Goal: Transaction & Acquisition: Book appointment/travel/reservation

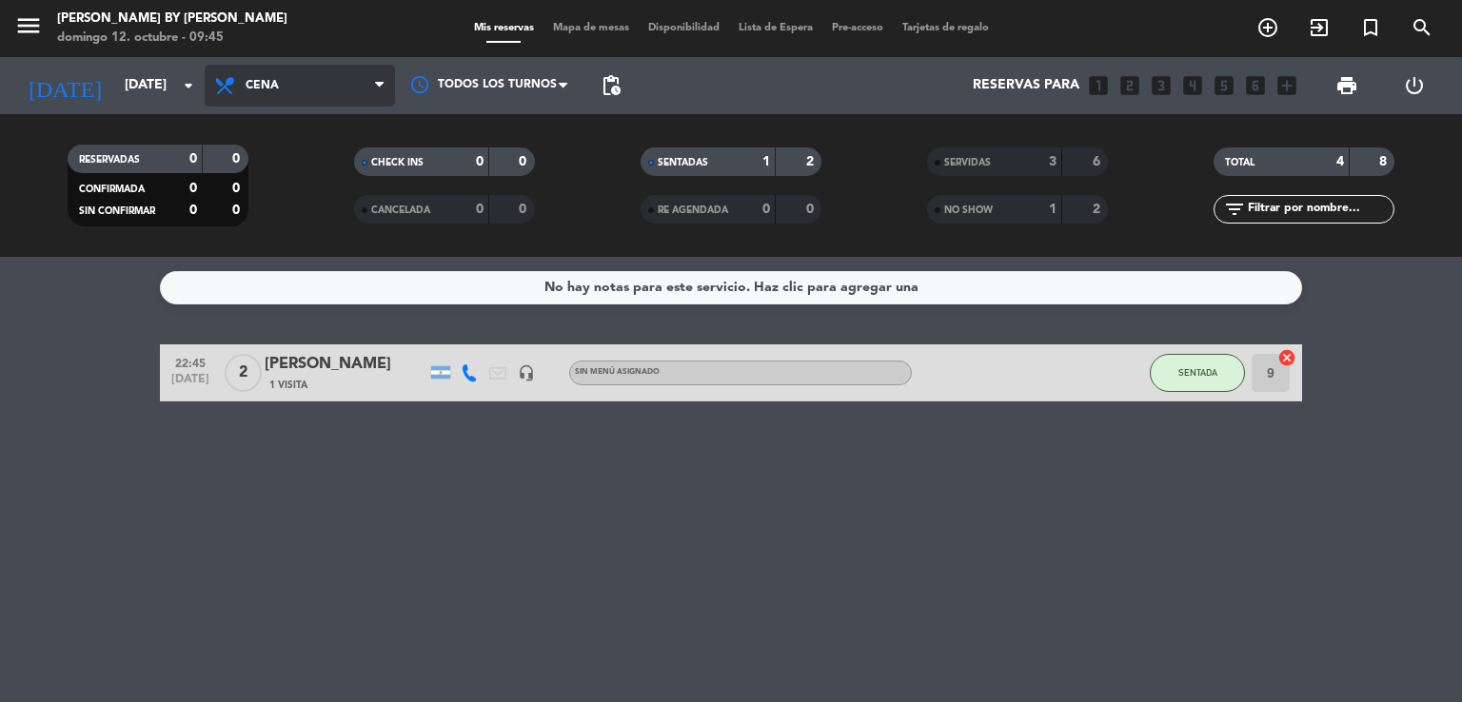
click at [376, 83] on icon at bounding box center [379, 85] width 9 height 15
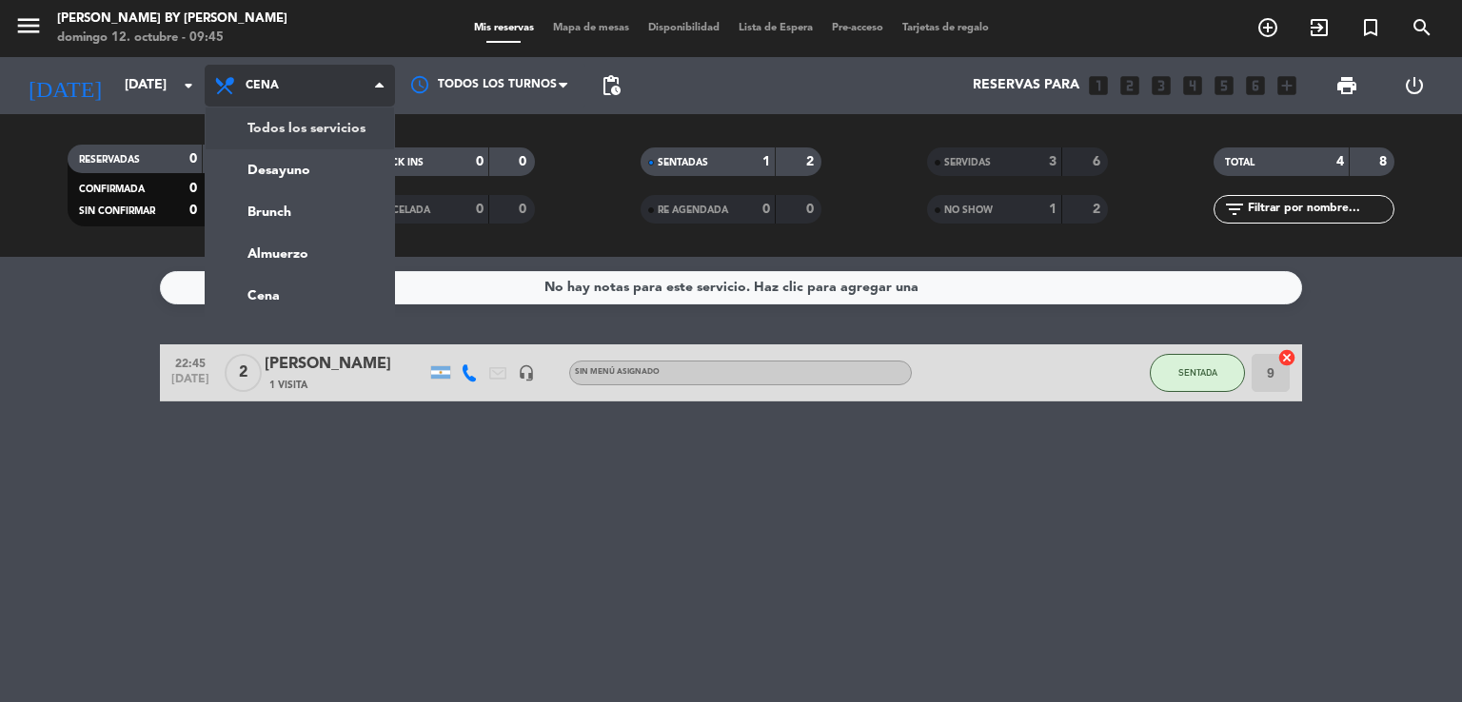
click at [346, 132] on div "menu [PERSON_NAME] by [PERSON_NAME][DATE] 12. octubre - 09:45 Mis reservas Mapa…" at bounding box center [731, 128] width 1462 height 257
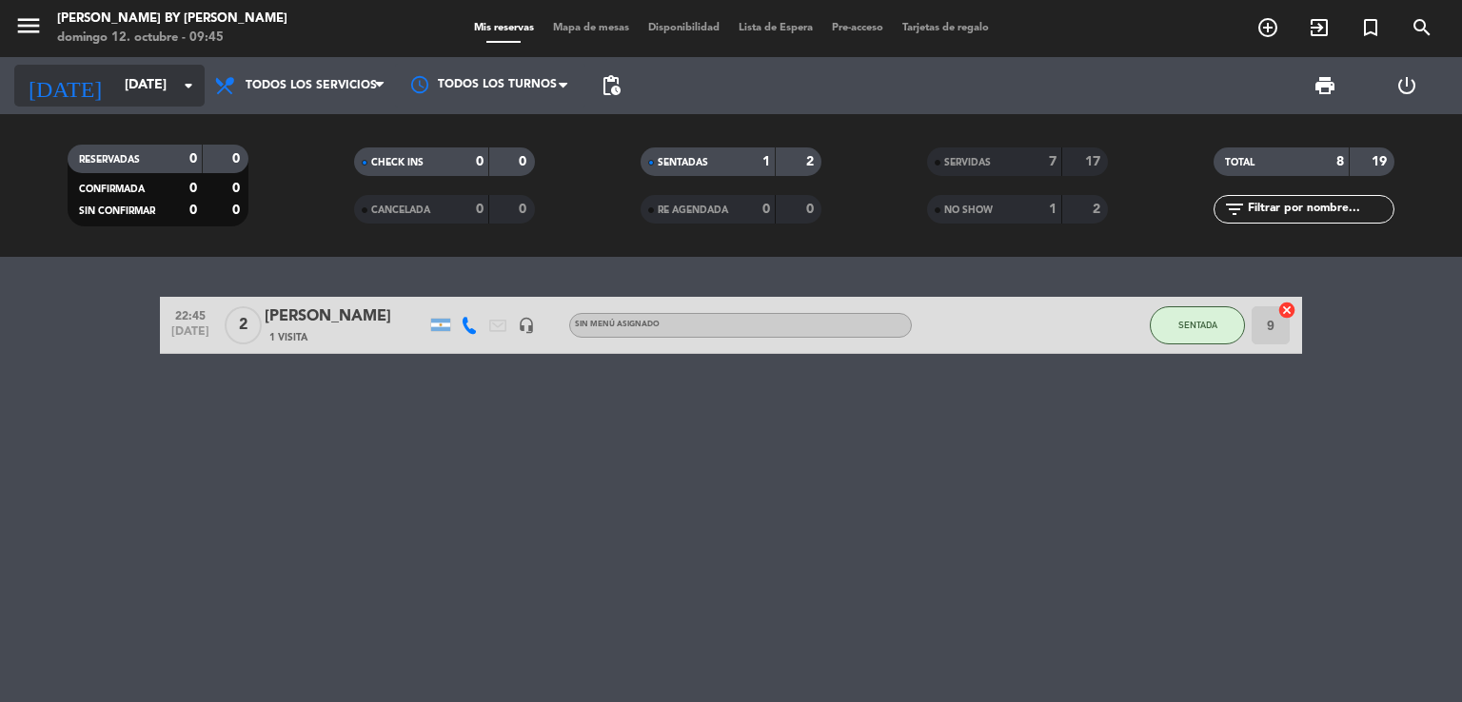
click at [184, 78] on icon "arrow_drop_down" at bounding box center [188, 85] width 23 height 23
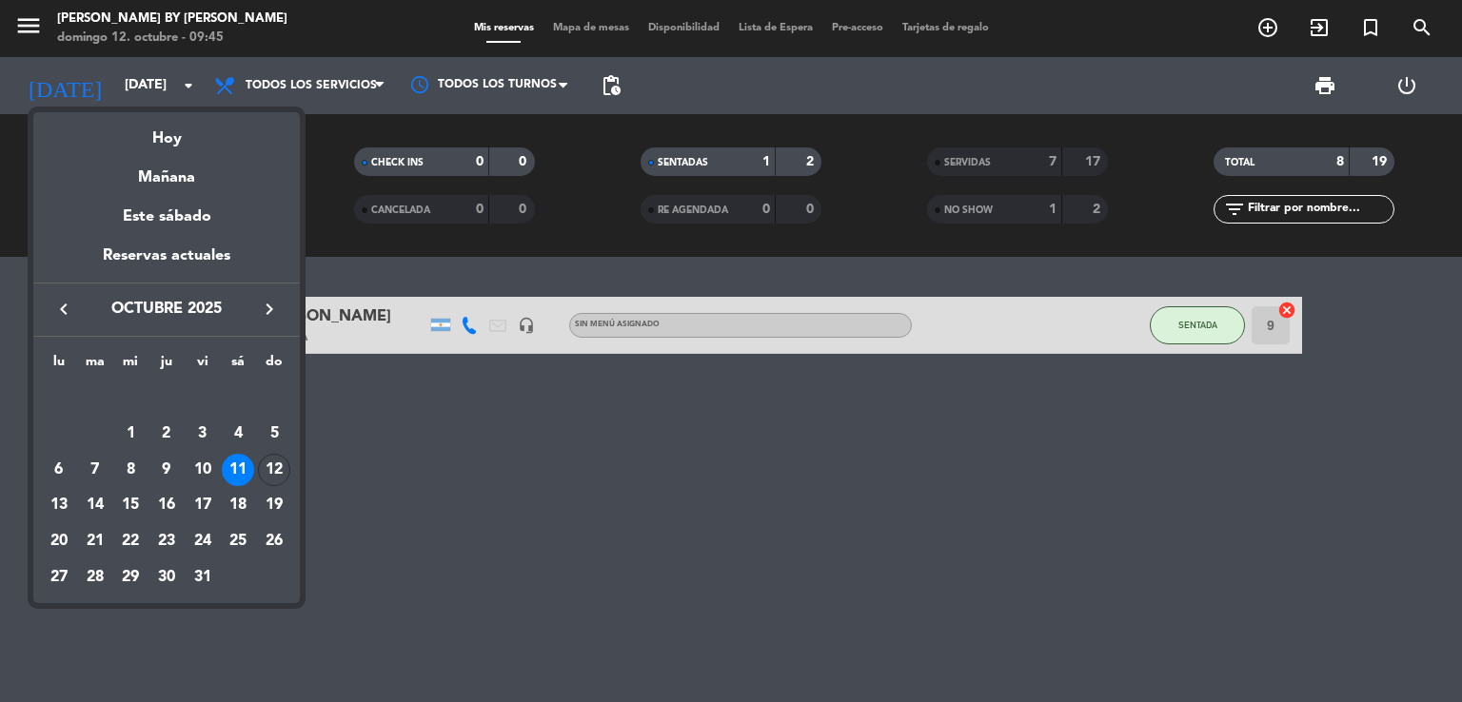
click at [274, 468] on div "12" at bounding box center [274, 470] width 32 height 32
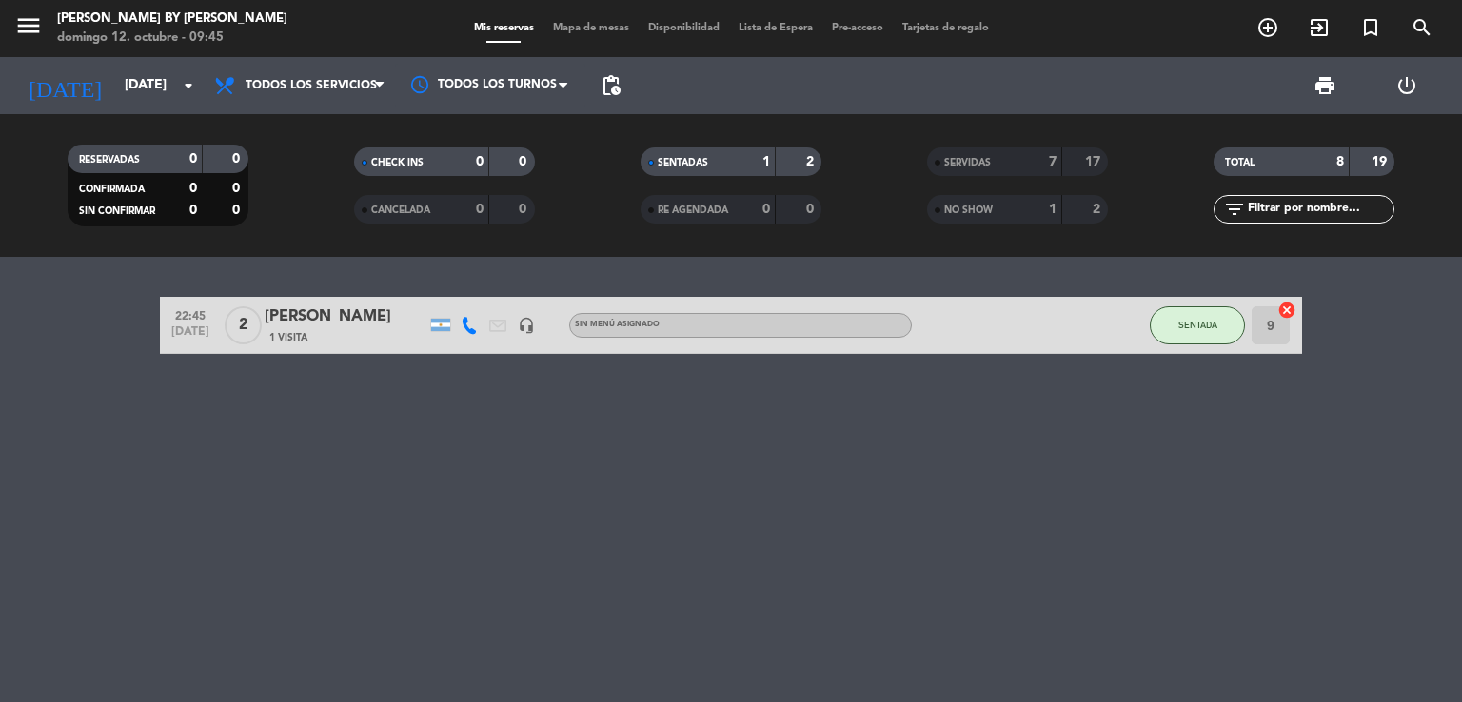
type input "[DATE]"
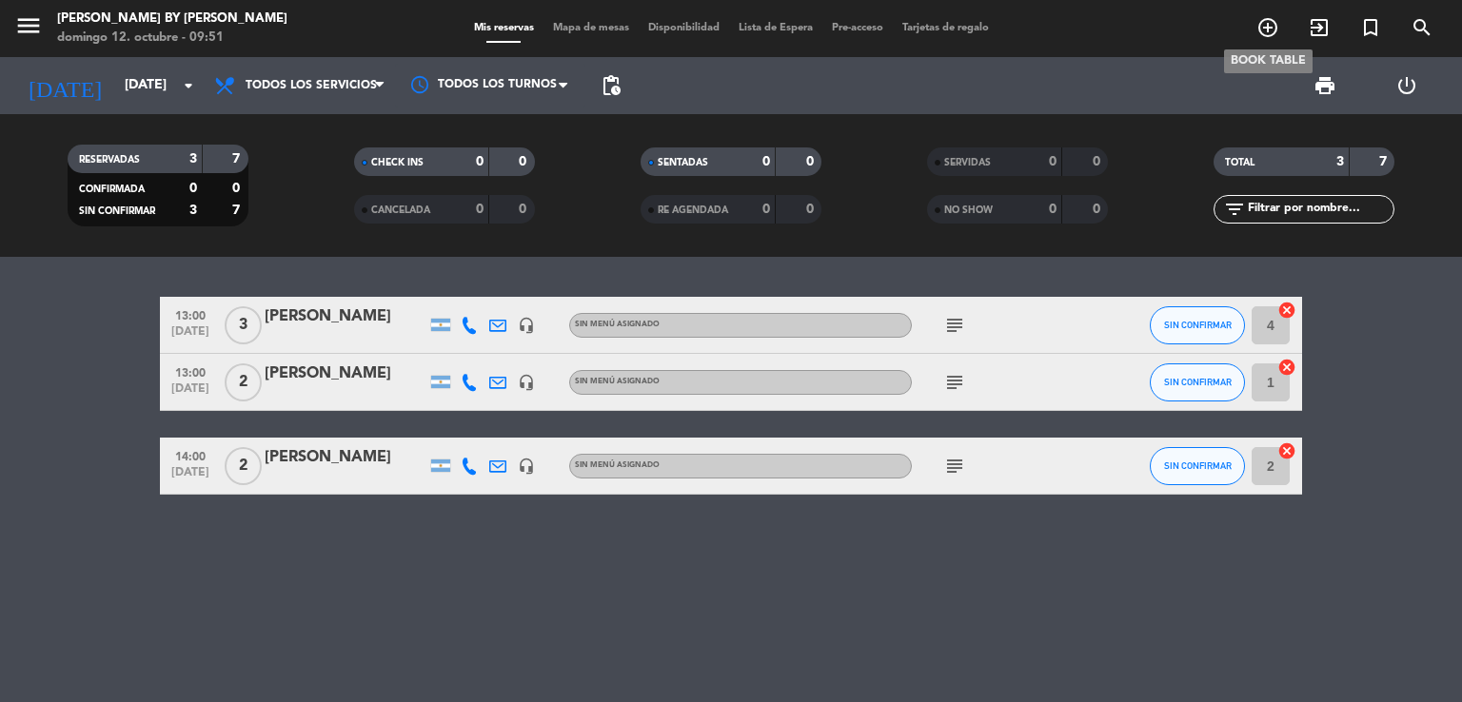
click at [1273, 23] on icon "add_circle_outline" at bounding box center [1267, 27] width 23 height 23
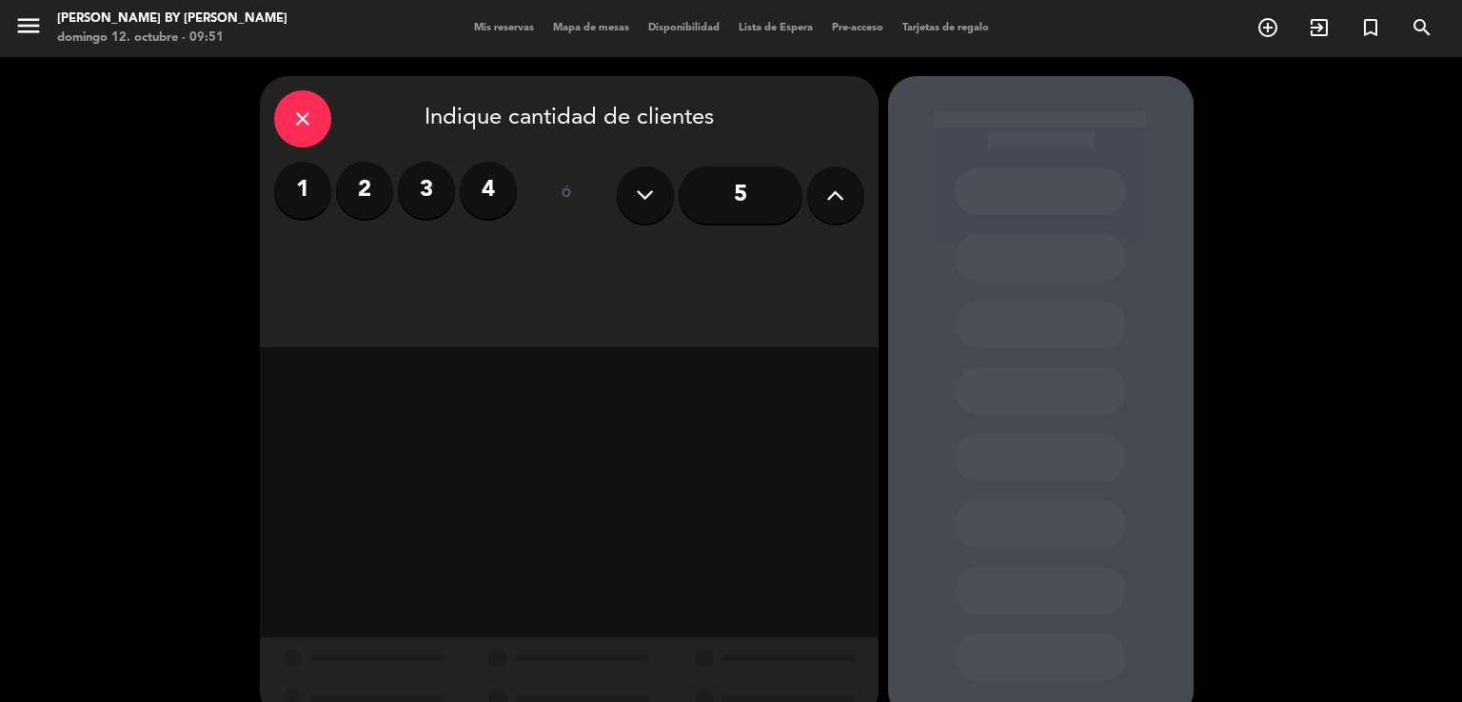
click at [361, 188] on label "2" at bounding box center [364, 190] width 57 height 57
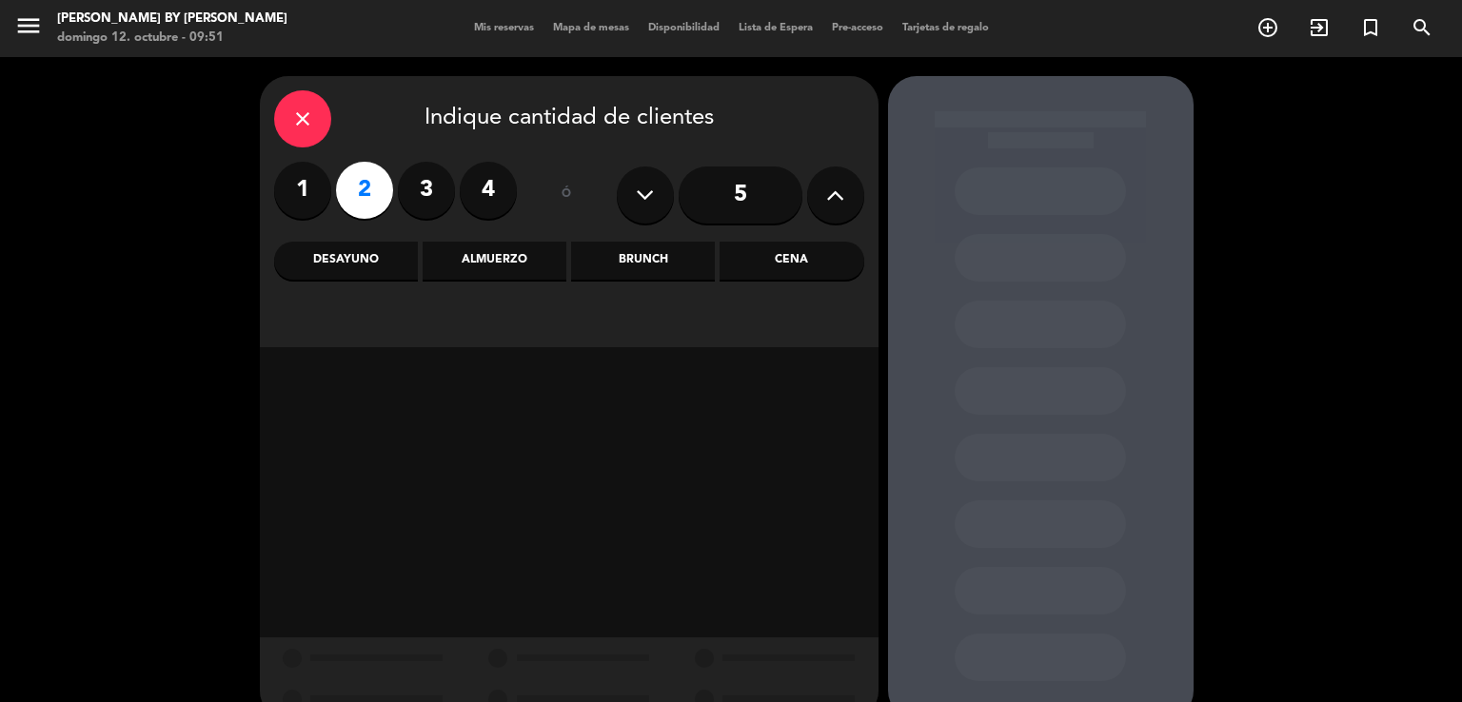
click at [643, 263] on div "Brunch" at bounding box center [643, 261] width 144 height 38
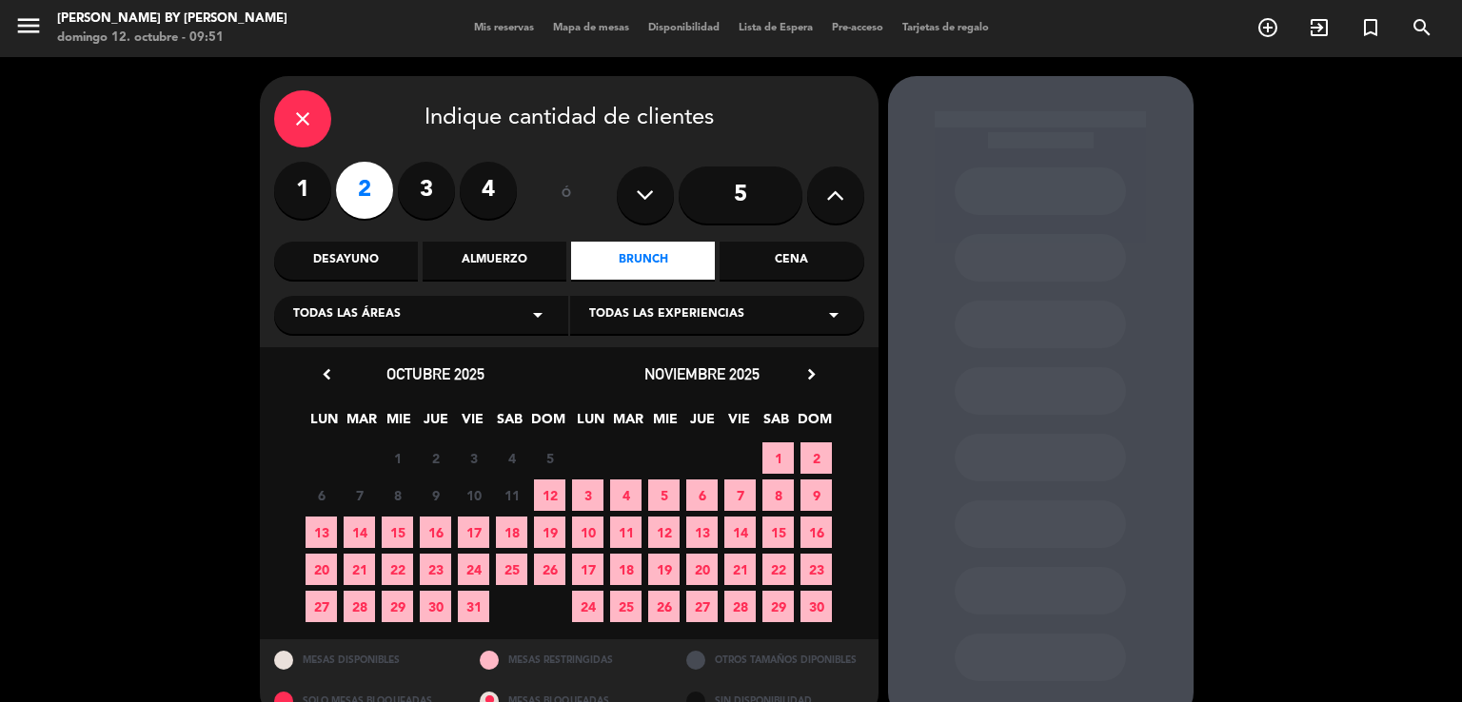
click at [377, 260] on div "Desayuno" at bounding box center [346, 261] width 144 height 38
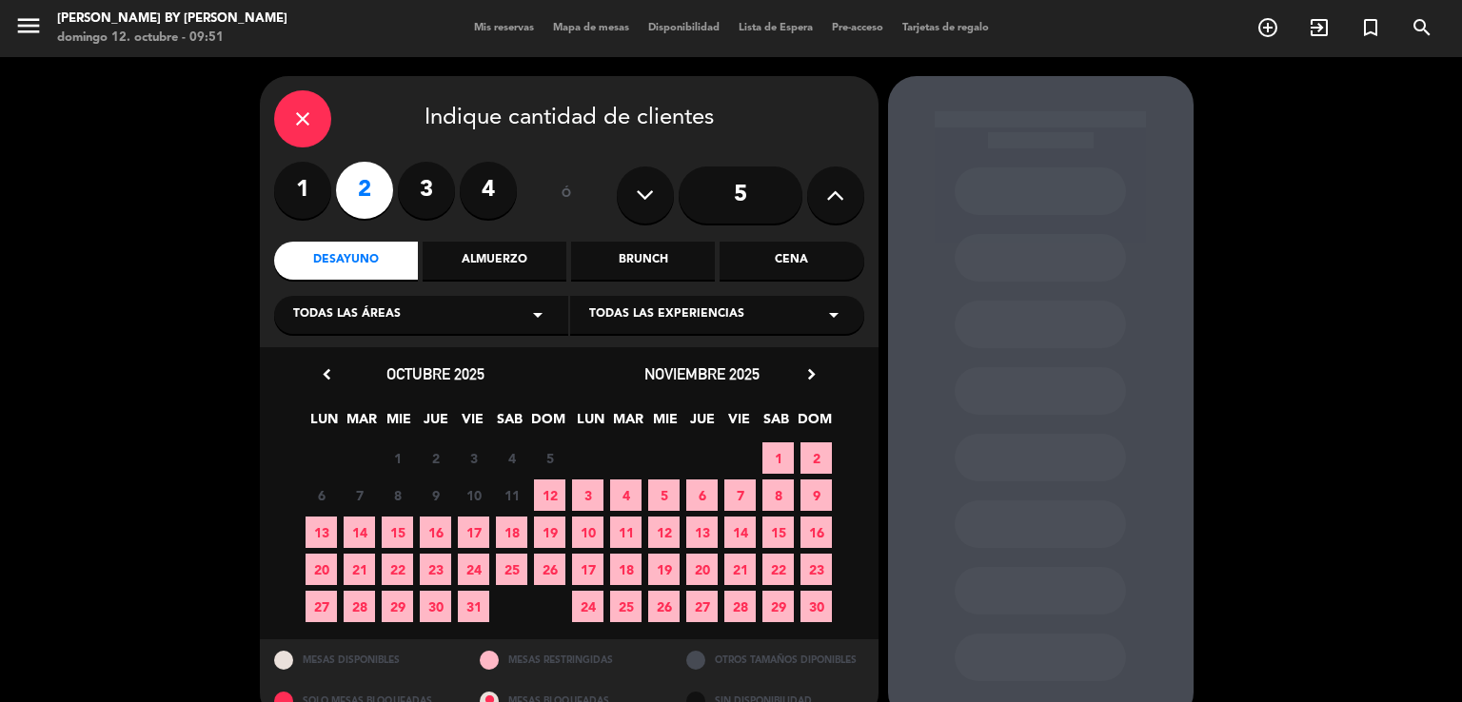
click at [544, 492] on span "12" at bounding box center [549, 495] width 31 height 31
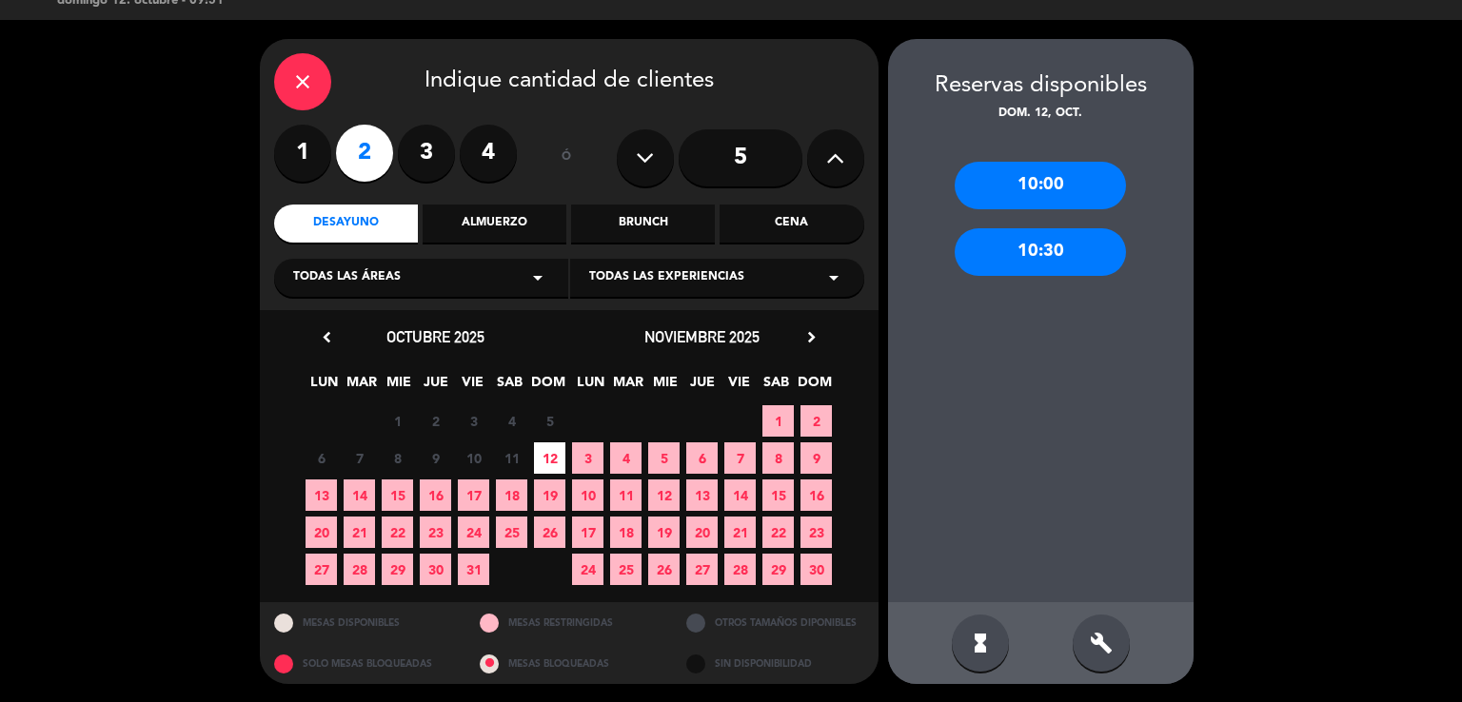
click at [1062, 245] on div "10:30" at bounding box center [1040, 252] width 171 height 48
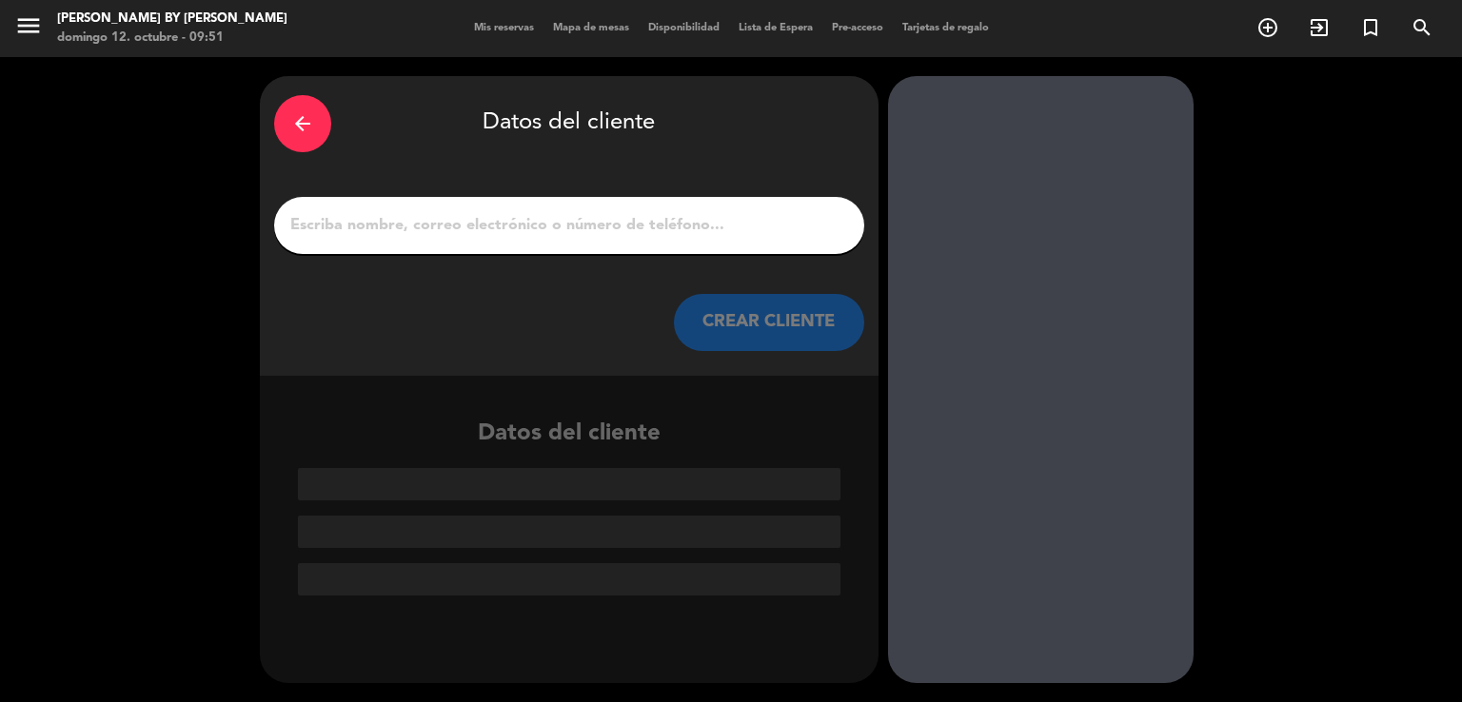
scroll to position [0, 0]
click at [544, 232] on input "1" at bounding box center [569, 225] width 562 height 27
paste input "[PERSON_NAME] [PERSON_NAME]"
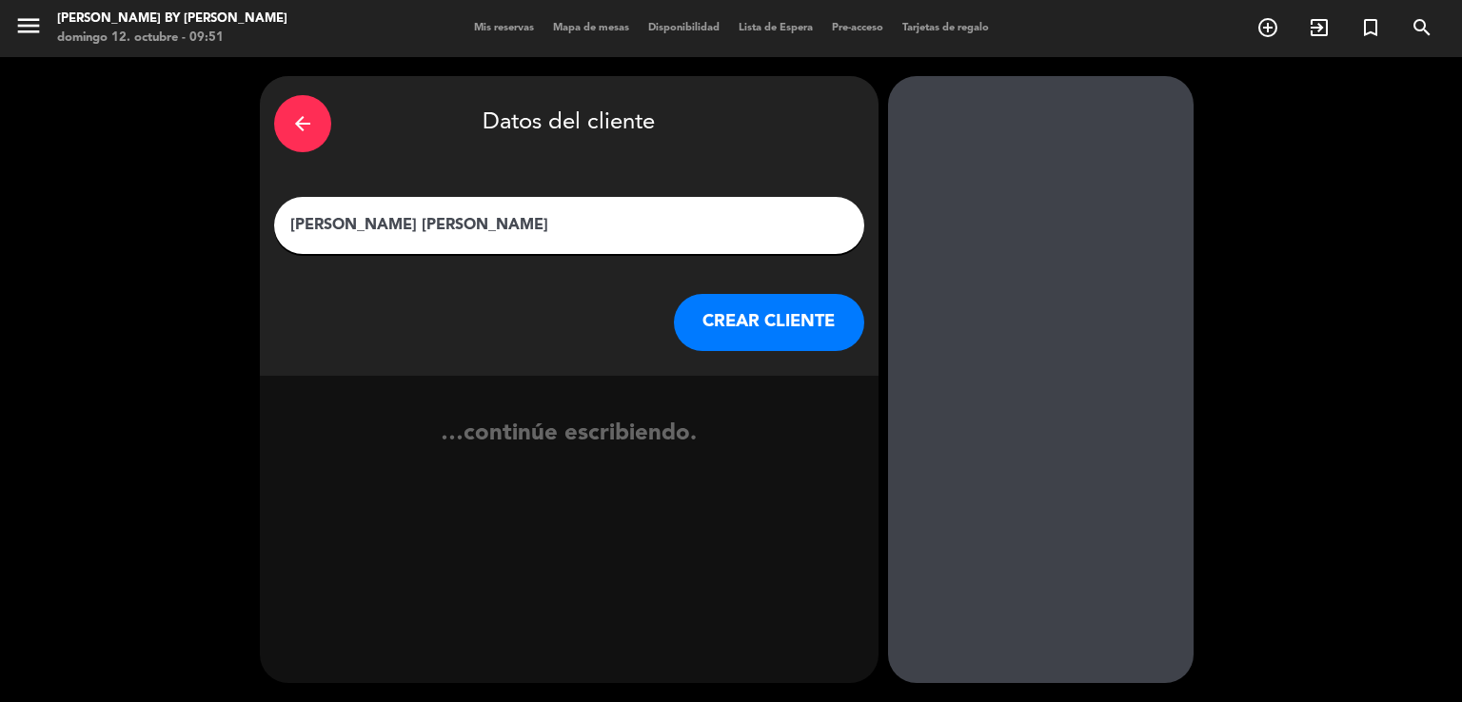
type input "[PERSON_NAME] [PERSON_NAME]"
click at [731, 308] on button "CREAR CLIENTE" at bounding box center [769, 322] width 190 height 57
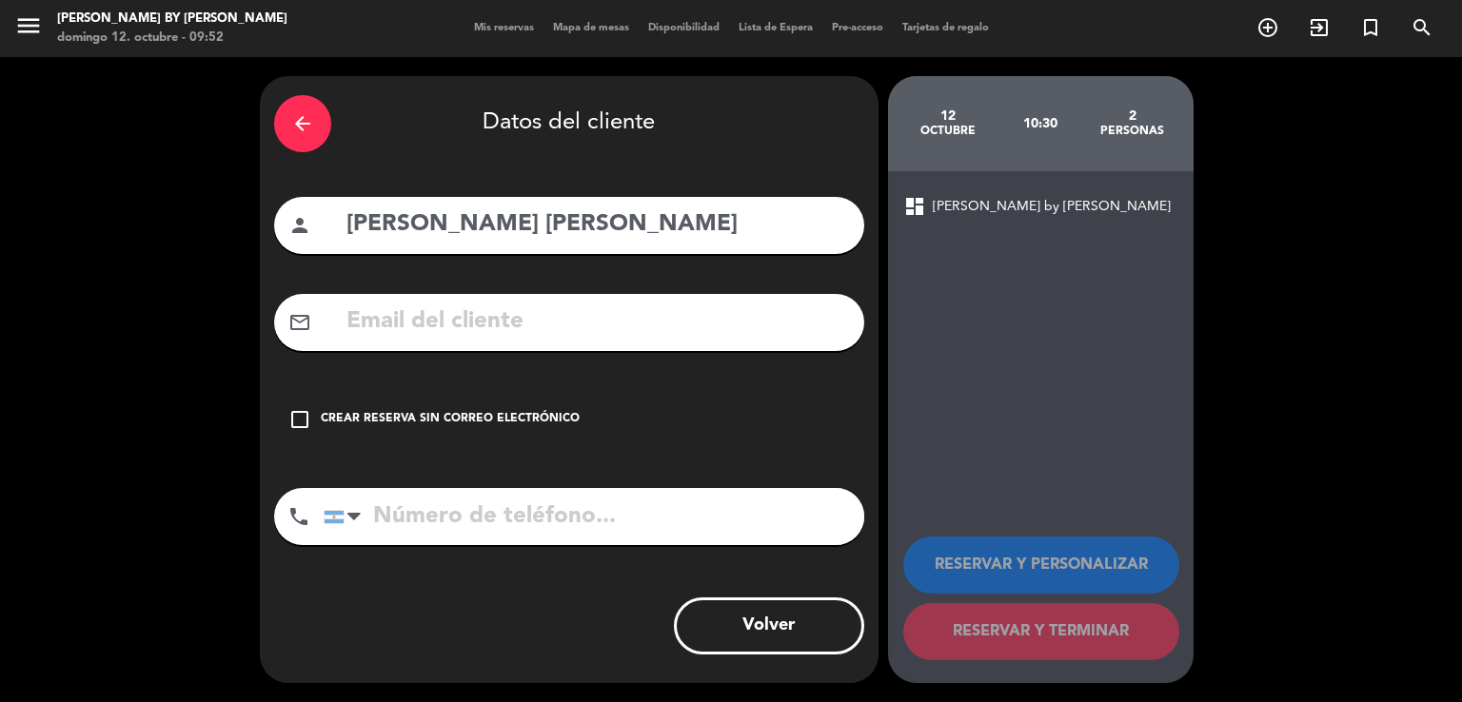
click at [386, 340] on input "text" at bounding box center [597, 322] width 505 height 39
paste input "[PERSON_NAME][EMAIL_ADDRESS][PERSON_NAME][DOMAIN_NAME]"
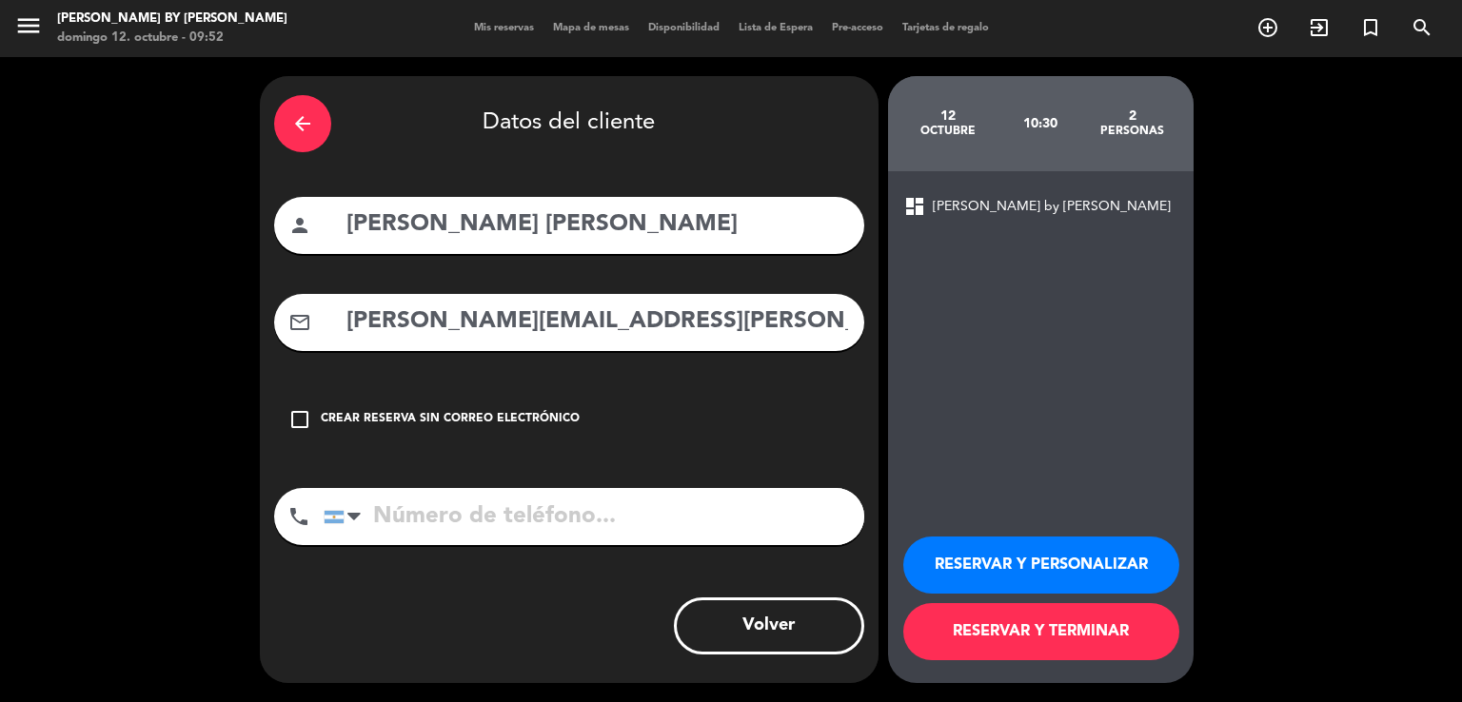
type input "[PERSON_NAME][EMAIL_ADDRESS][PERSON_NAME][DOMAIN_NAME]"
click at [519, 526] on input "tel" at bounding box center [594, 516] width 541 height 57
click at [1116, 620] on button "RESERVAR Y TERMINAR" at bounding box center [1041, 631] width 276 height 57
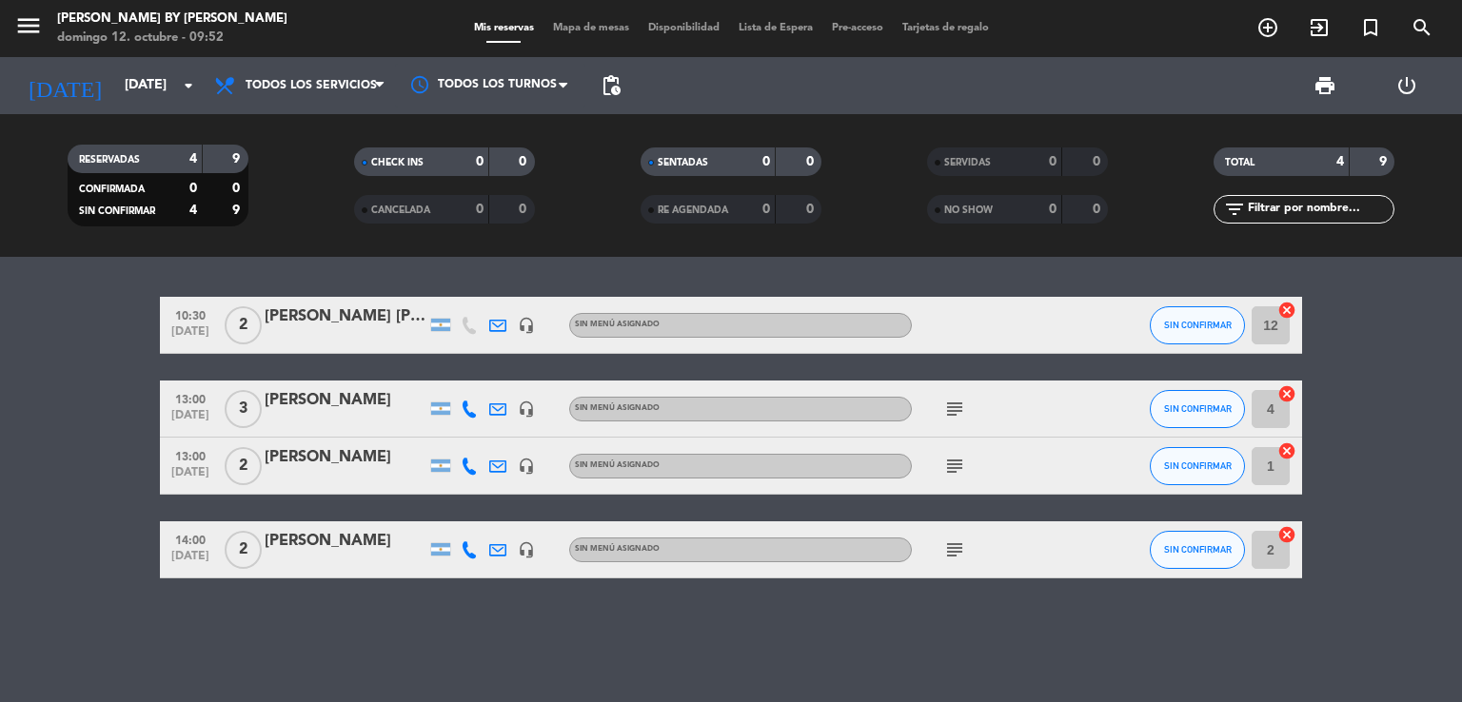
click at [1272, 332] on input "12" at bounding box center [1271, 326] width 38 height 38
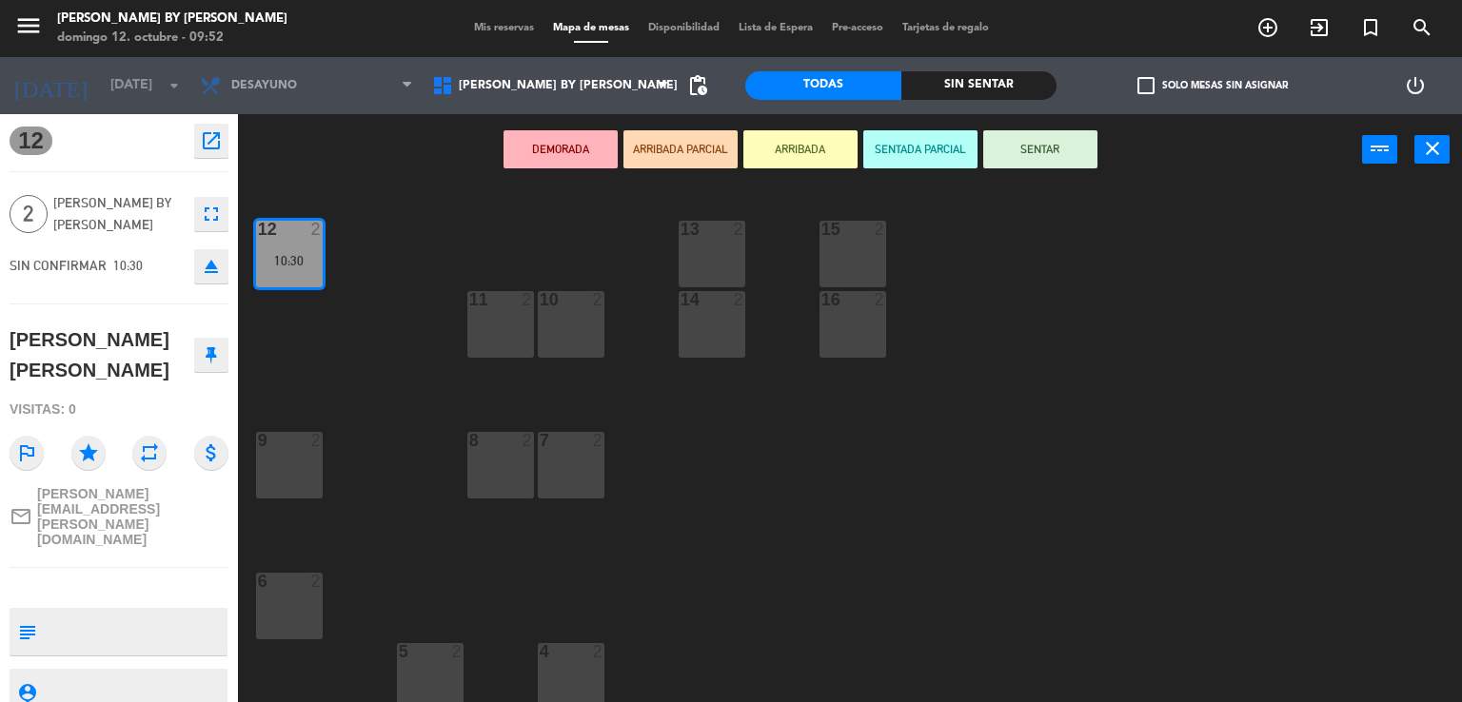
click at [285, 465] on div "9 2" at bounding box center [289, 465] width 67 height 67
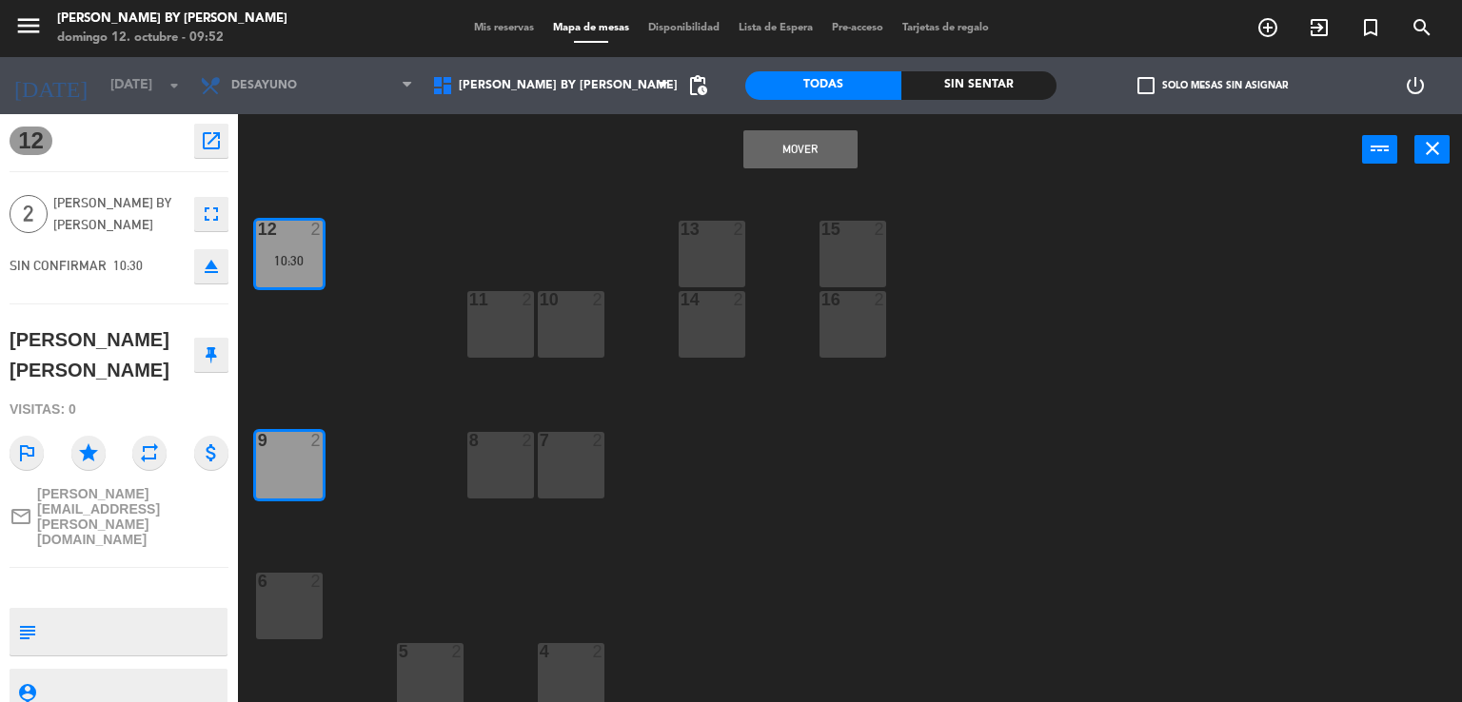
click at [800, 148] on button "Mover" at bounding box center [800, 149] width 114 height 38
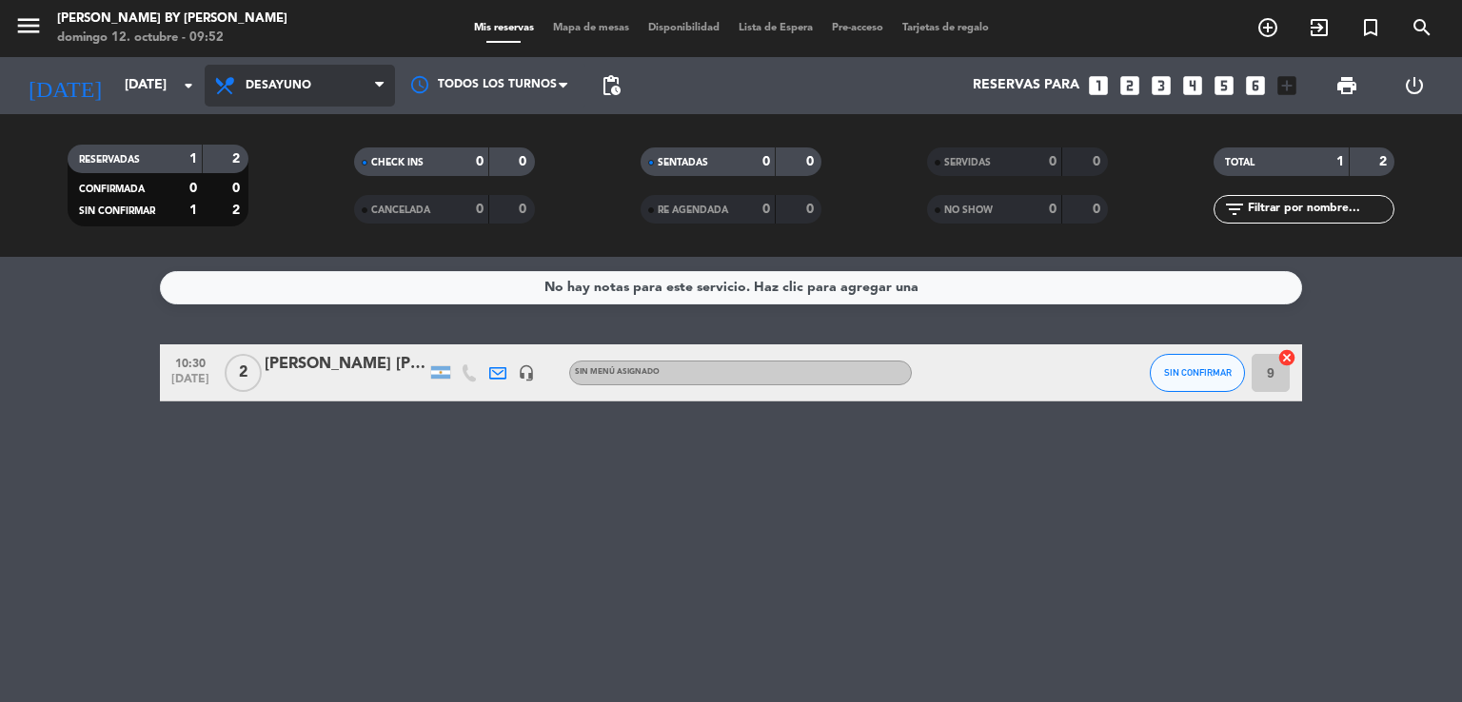
click at [301, 99] on span "Desayuno" at bounding box center [300, 86] width 190 height 42
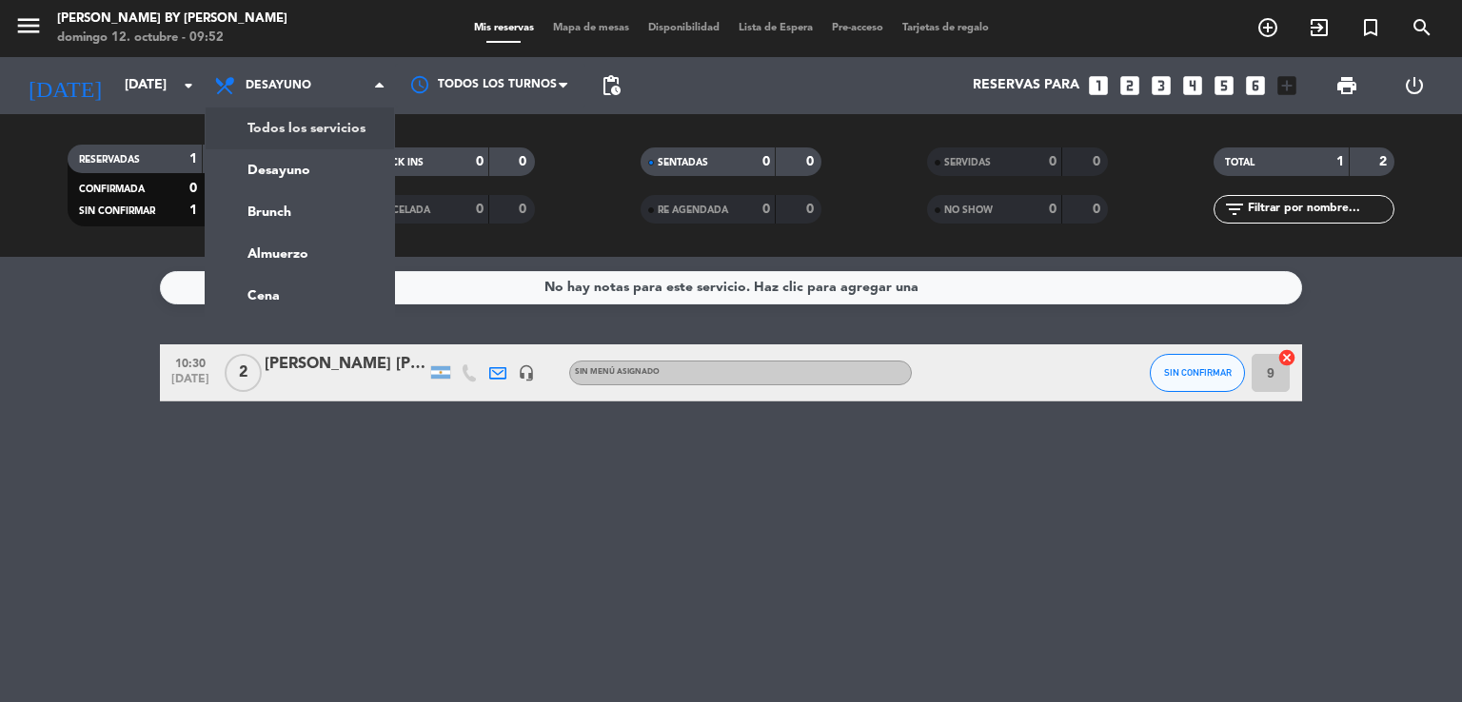
click at [319, 135] on div "menu [PERSON_NAME] by [PERSON_NAME][DATE] 12. octubre - 09:52 Mis reservas Mapa…" at bounding box center [731, 128] width 1462 height 257
